Goal: Information Seeking & Learning: Learn about a topic

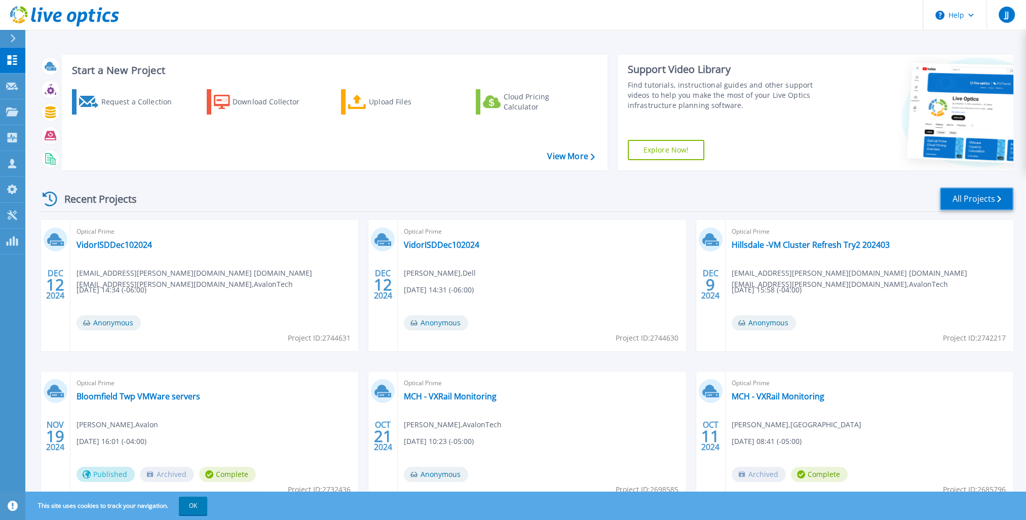
click at [569, 199] on link "All Projects" at bounding box center [976, 198] width 73 height 23
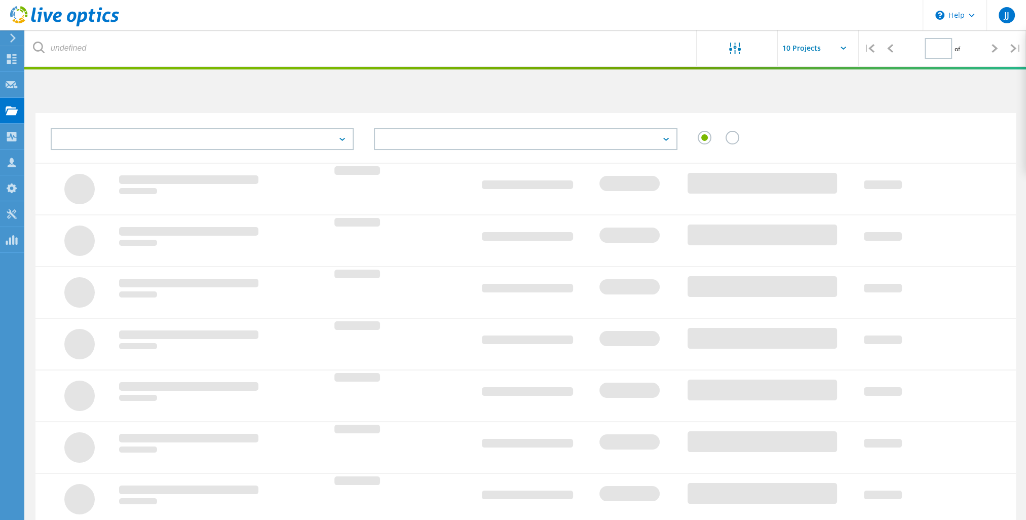
type input "1"
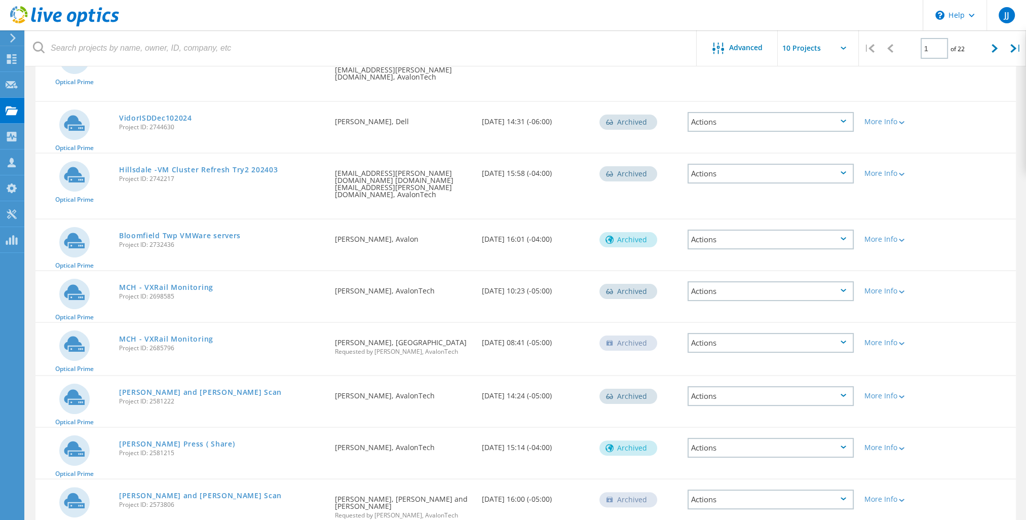
scroll to position [231, 0]
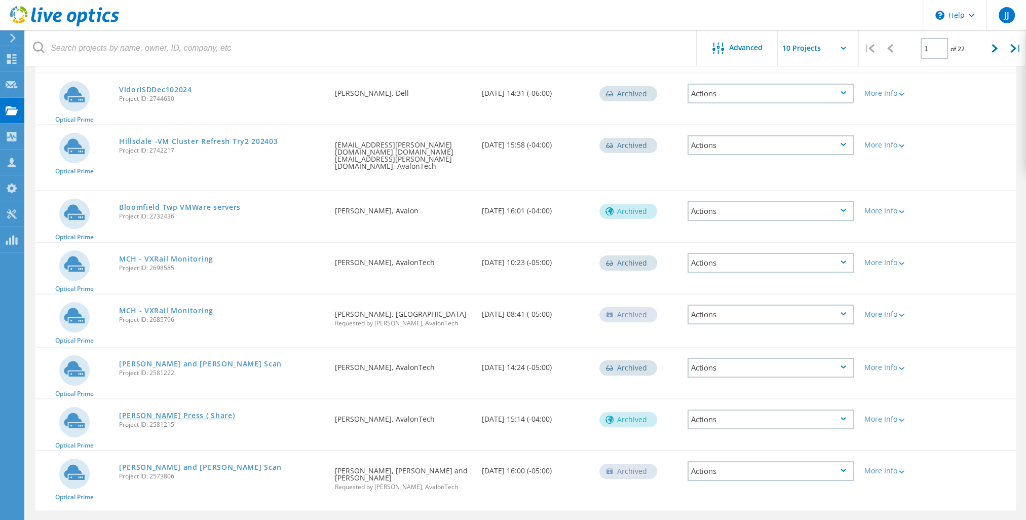
click at [164, 412] on link "COE Press ( Share)" at bounding box center [177, 415] width 116 height 7
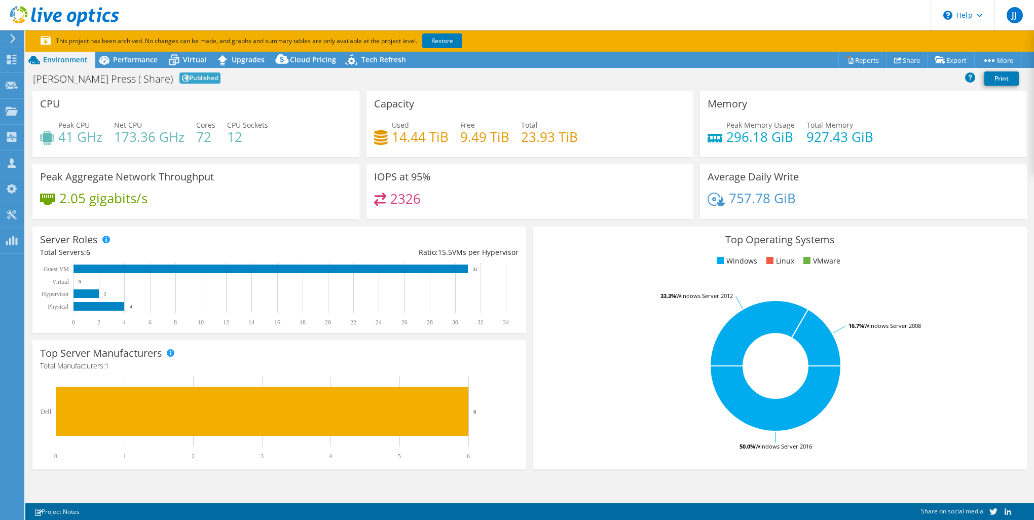
select select "USD"
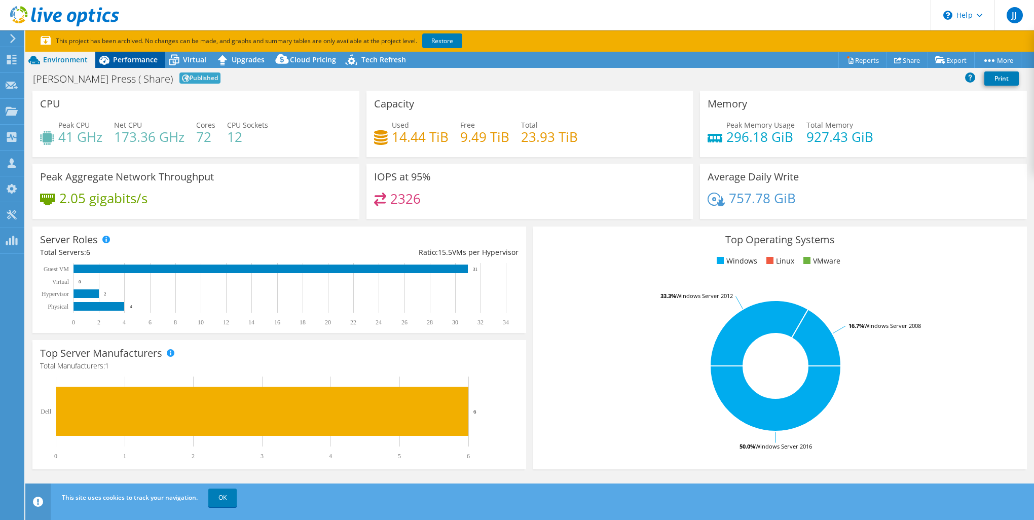
click at [132, 64] on span "Performance" at bounding box center [135, 60] width 45 height 10
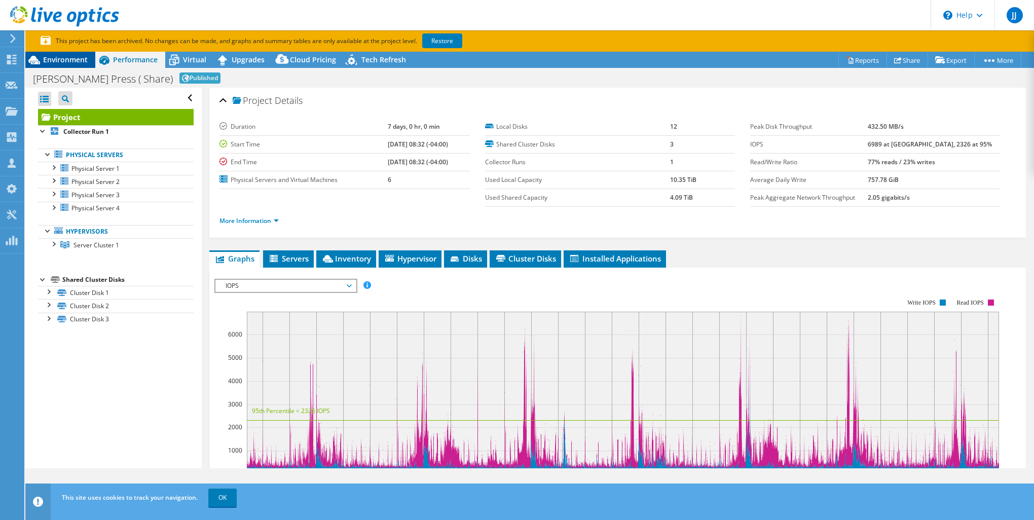
click at [74, 57] on span "Environment" at bounding box center [65, 60] width 45 height 10
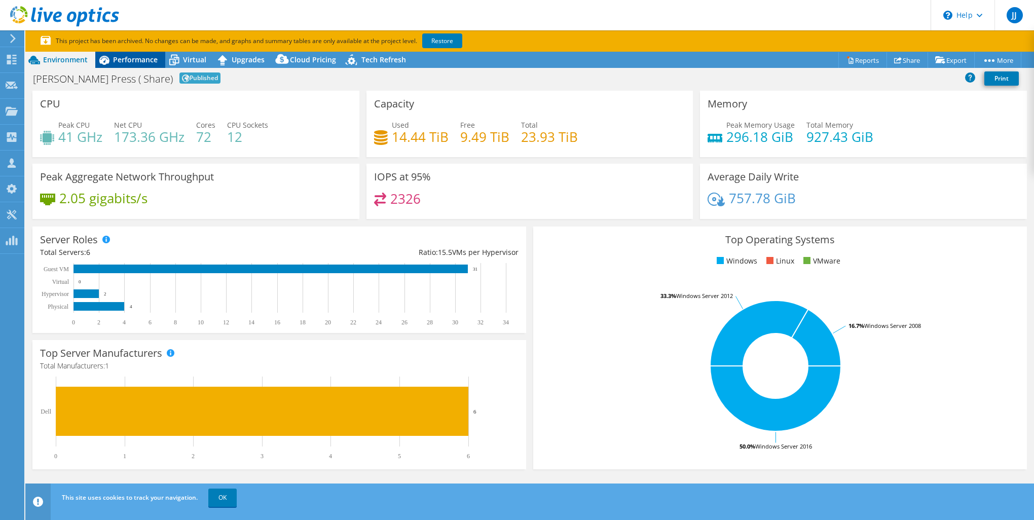
click at [140, 61] on span "Performance" at bounding box center [135, 60] width 45 height 10
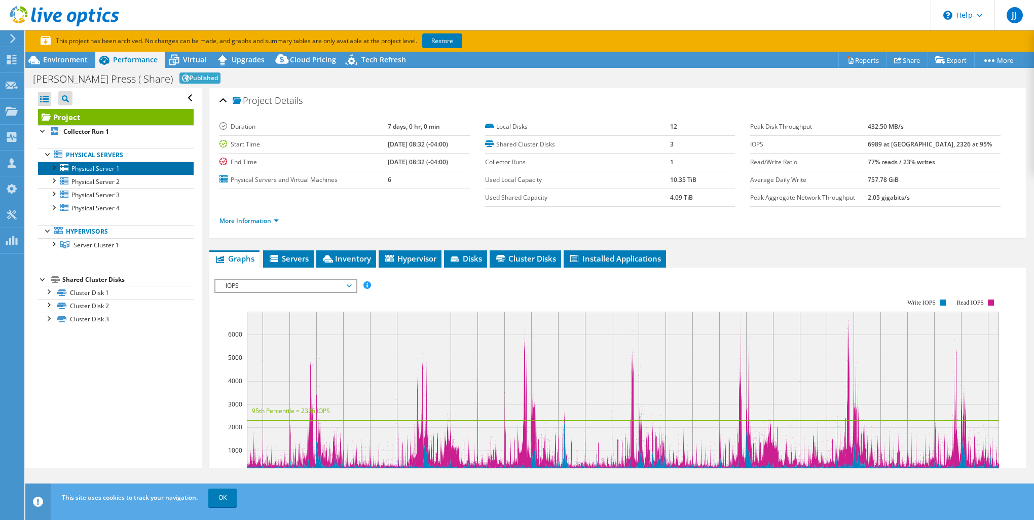
click at [83, 172] on span "Physical Server 1" at bounding box center [95, 168] width 48 height 9
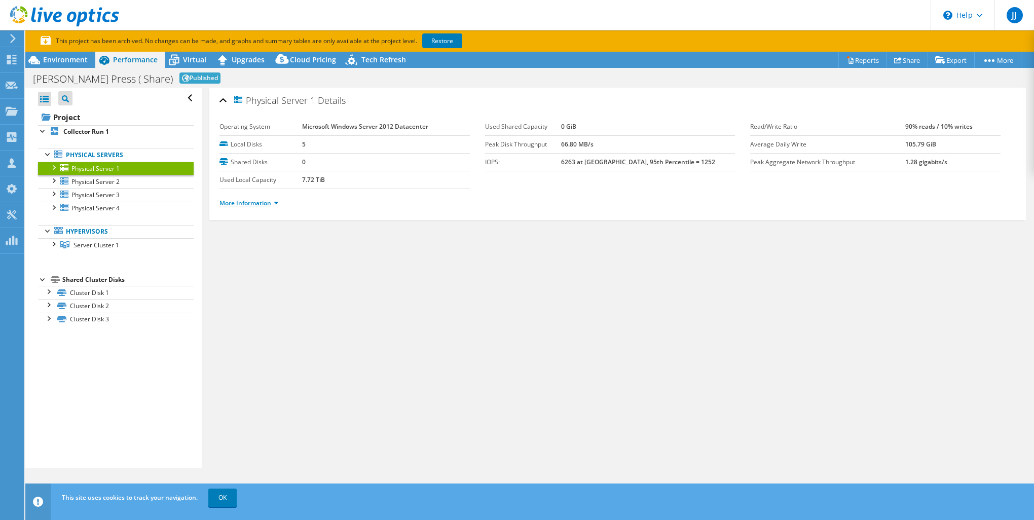
click at [233, 203] on link "More Information" at bounding box center [248, 203] width 59 height 9
